Goal: Task Accomplishment & Management: Complete application form

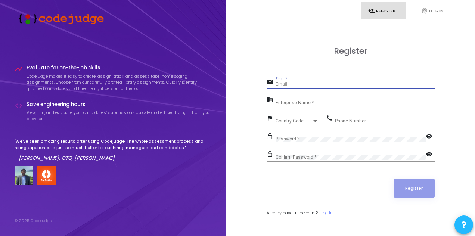
click at [320, 85] on input "Email *" at bounding box center [355, 84] width 159 height 5
type input "[EMAIL_ADDRESS][DOMAIN_NAME]"
type input "09360380769"
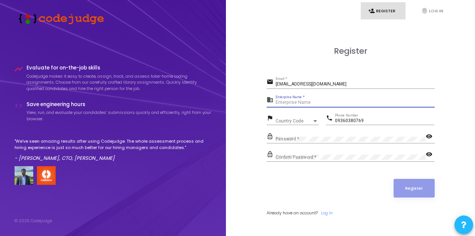
click at [311, 100] on input "Enterprise Name *" at bounding box center [355, 102] width 159 height 5
type input "AVM institute"
click at [296, 118] on div "Country Code Country Code" at bounding box center [297, 119] width 43 height 12
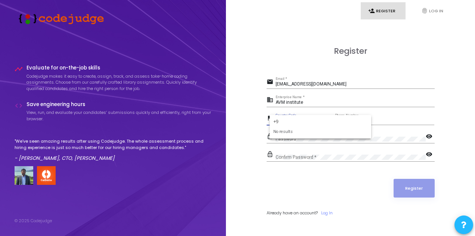
type input "+"
type input "9"
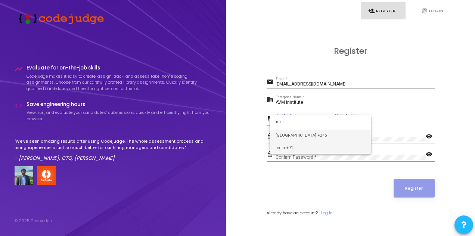
type input "indi"
click at [295, 144] on span "India +91" at bounding box center [321, 147] width 90 height 12
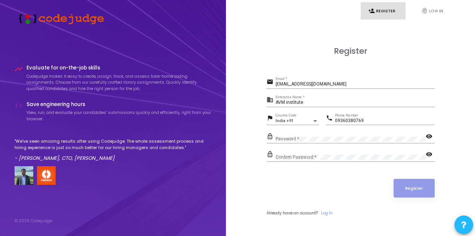
click at [295, 144] on div "lock_outline Password * visibility" at bounding box center [351, 139] width 168 height 17
click at [337, 120] on input "09360380769" at bounding box center [384, 120] width 99 height 5
type input "9360380769"
click at [303, 135] on div "Password *" at bounding box center [351, 137] width 150 height 12
click at [308, 141] on div "Password *" at bounding box center [351, 137] width 150 height 12
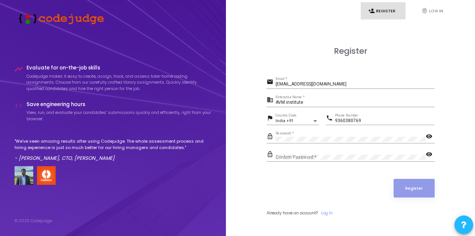
click at [428, 138] on mat-icon "visibility" at bounding box center [430, 137] width 9 height 9
click at [430, 153] on mat-icon "visibility" at bounding box center [430, 154] width 9 height 9
click at [420, 185] on button "Register" at bounding box center [413, 188] width 41 height 19
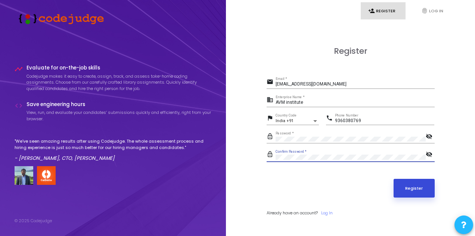
click at [426, 179] on button "Register" at bounding box center [413, 188] width 41 height 19
click at [422, 194] on button "Register" at bounding box center [413, 188] width 41 height 19
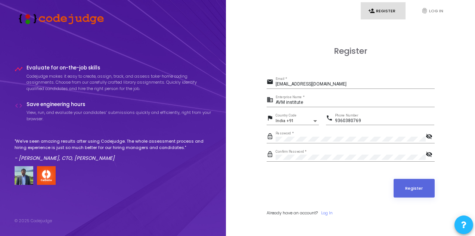
click at [340, 78] on div "[EMAIL_ADDRESS][DOMAIN_NAME] Email *" at bounding box center [355, 83] width 159 height 12
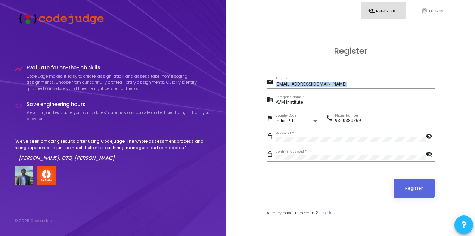
click at [340, 78] on div "[EMAIL_ADDRESS][DOMAIN_NAME] Email *" at bounding box center [355, 83] width 159 height 12
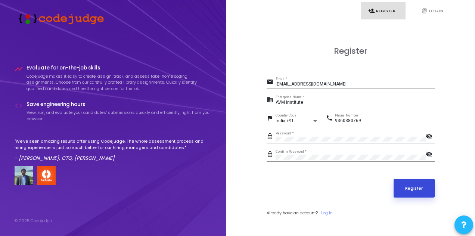
click at [406, 182] on button "Register" at bounding box center [413, 188] width 41 height 19
